Goal: Transaction & Acquisition: Purchase product/service

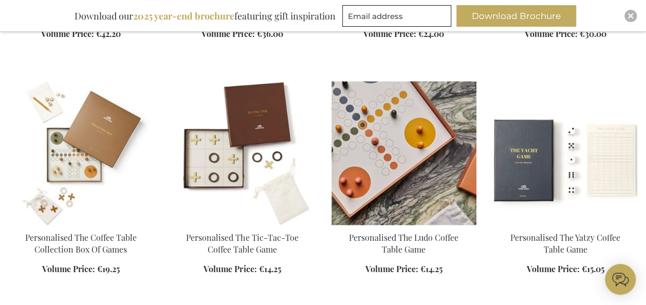
scroll to position [617, 0]
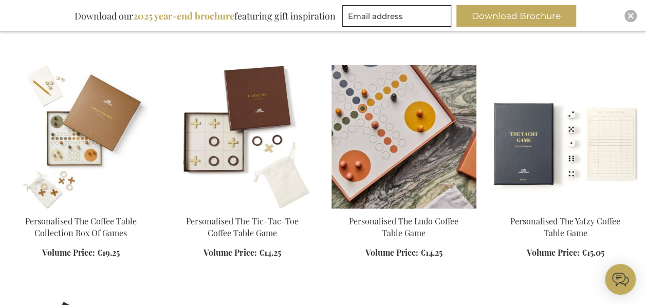
click at [380, 158] on img at bounding box center [404, 137] width 145 height 144
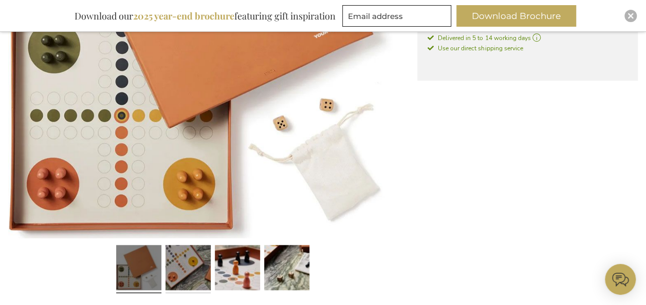
click at [201, 267] on link at bounding box center [188, 269] width 45 height 57
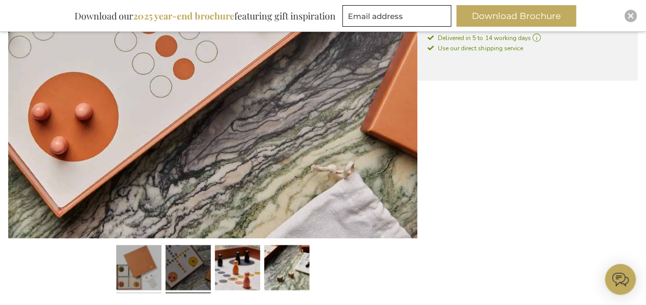
click at [159, 266] on link at bounding box center [138, 269] width 45 height 57
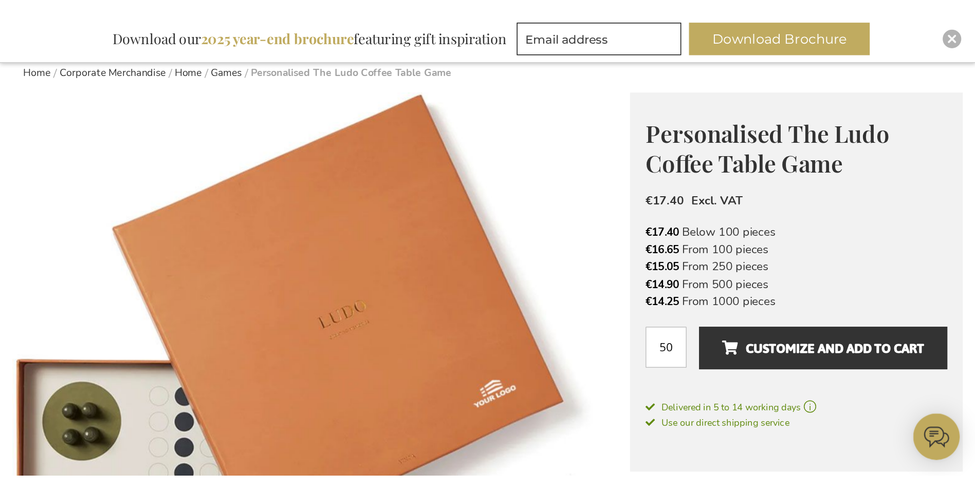
scroll to position [83, 0]
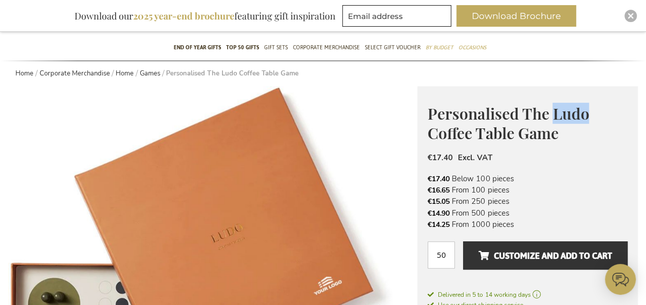
drag, startPoint x: 556, startPoint y: 114, endPoint x: 587, endPoint y: 114, distance: 30.9
click at [587, 114] on span "Personalised The Ludo Coffee Table Game" at bounding box center [508, 123] width 161 height 41
copy span "Ludo"
